Goal: Information Seeking & Learning: Check status

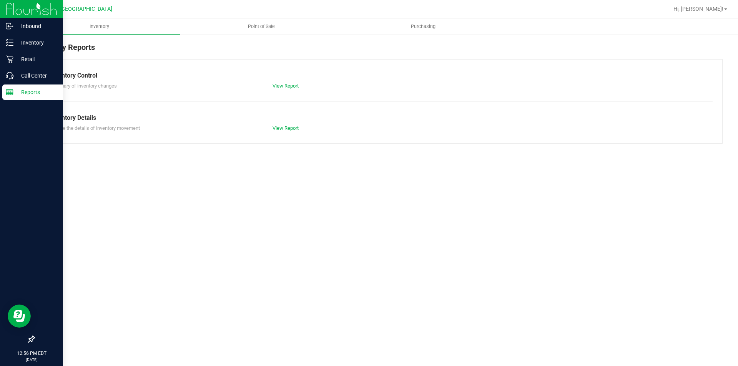
click at [25, 93] on p "Reports" at bounding box center [36, 92] width 46 height 9
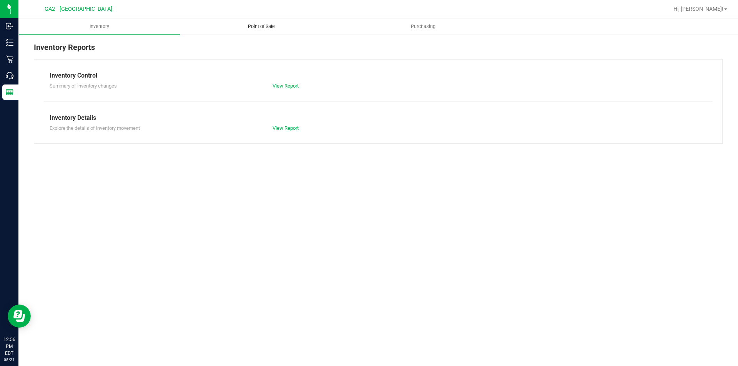
click at [261, 28] on span "Point of Sale" at bounding box center [262, 26] width 48 height 7
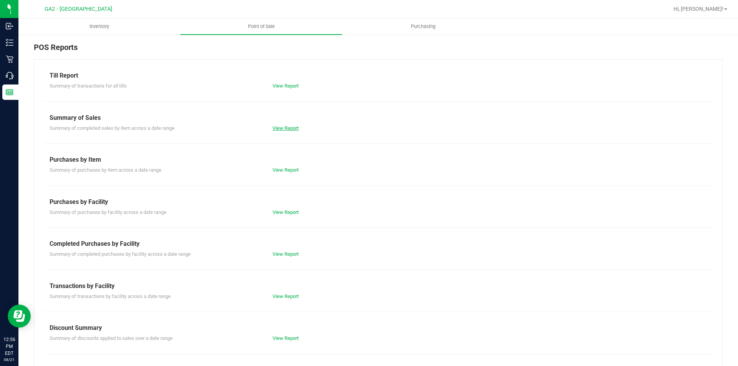
click at [281, 126] on link "View Report" at bounding box center [286, 128] width 26 height 6
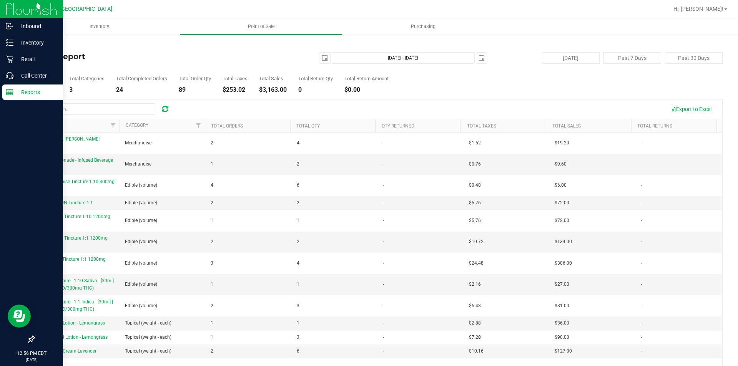
click at [8, 91] on line at bounding box center [8, 93] width 0 height 4
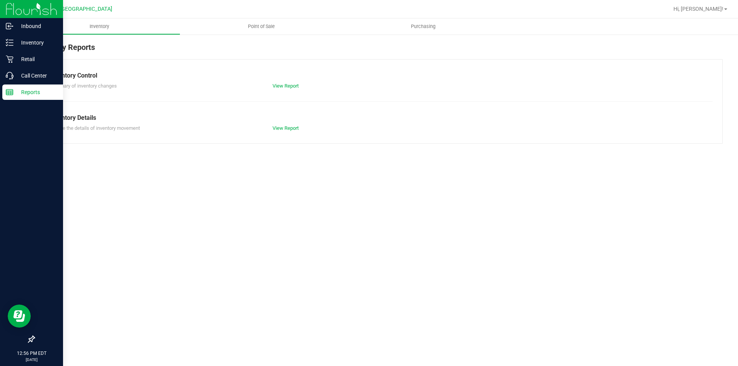
click at [18, 95] on p "Reports" at bounding box center [36, 92] width 46 height 9
